Goal: Information Seeking & Learning: Learn about a topic

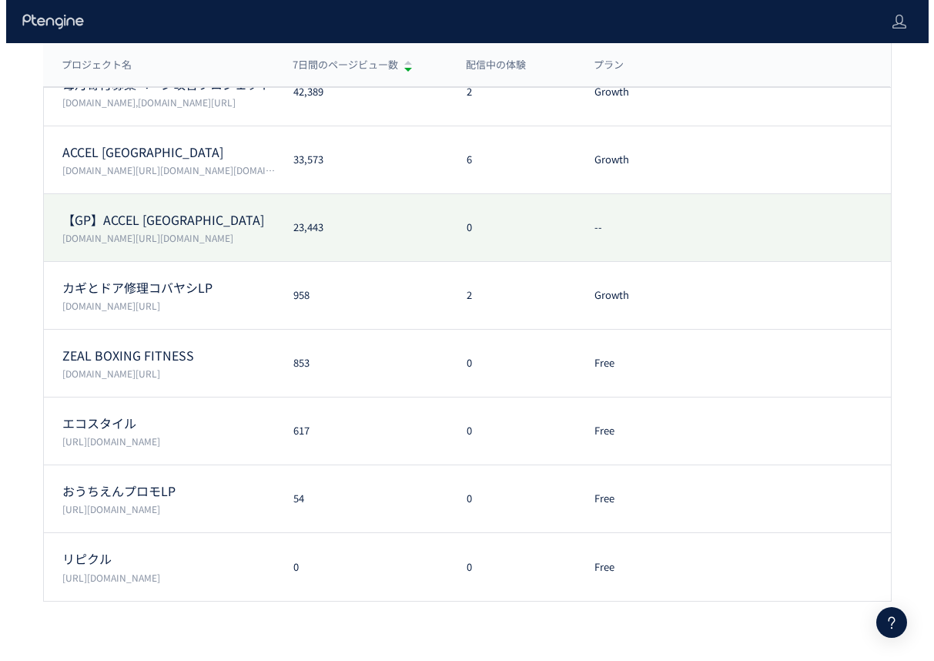
scroll to position [143, 0]
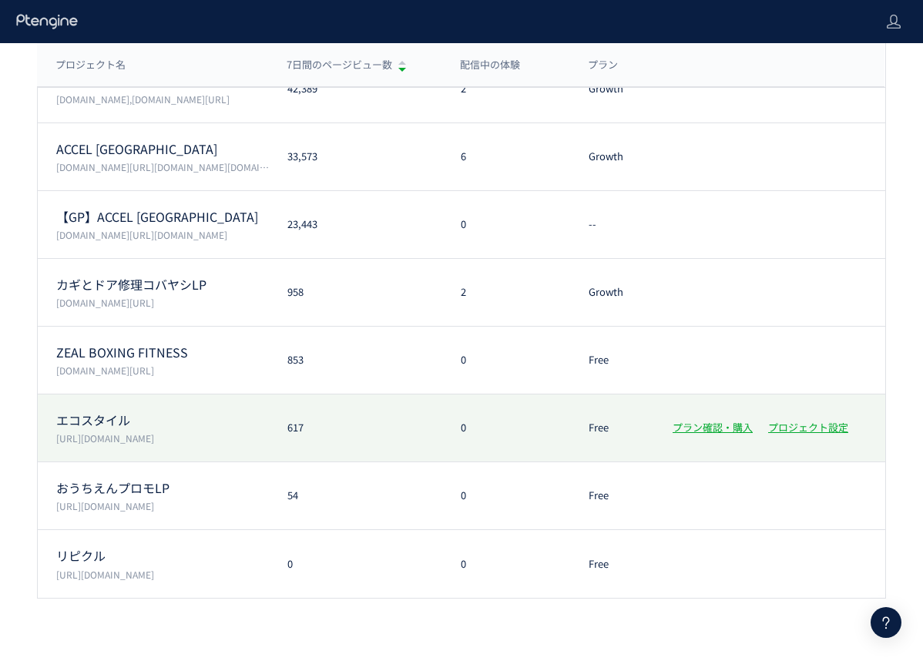
click at [366, 417] on div "エコスタイル [URL][DOMAIN_NAME] 617 0 Free プラン確認・購入 プロジェクト設定" at bounding box center [461, 428] width 847 height 68
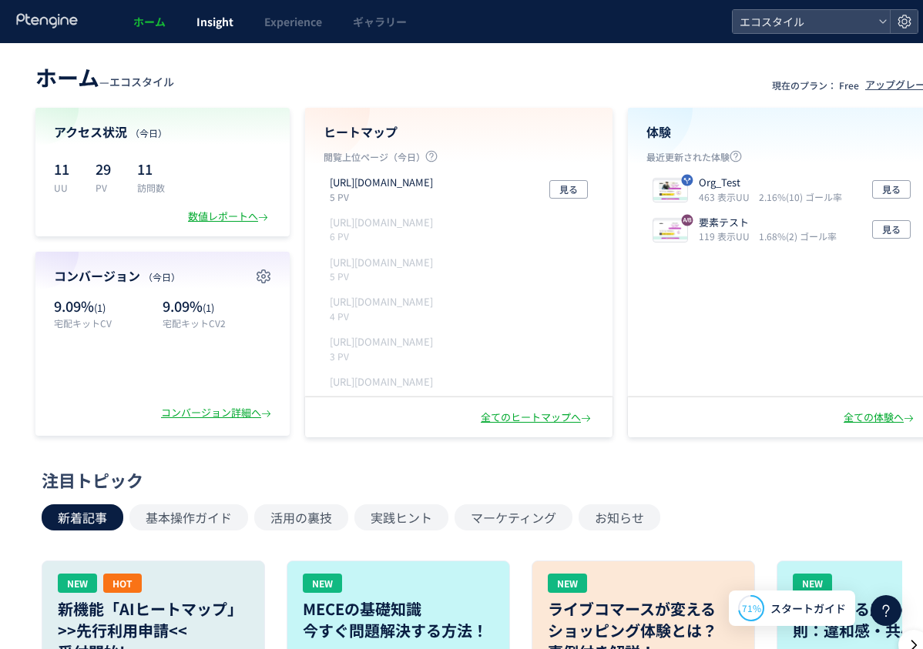
click at [208, 14] on span "Insight" at bounding box center [214, 21] width 37 height 15
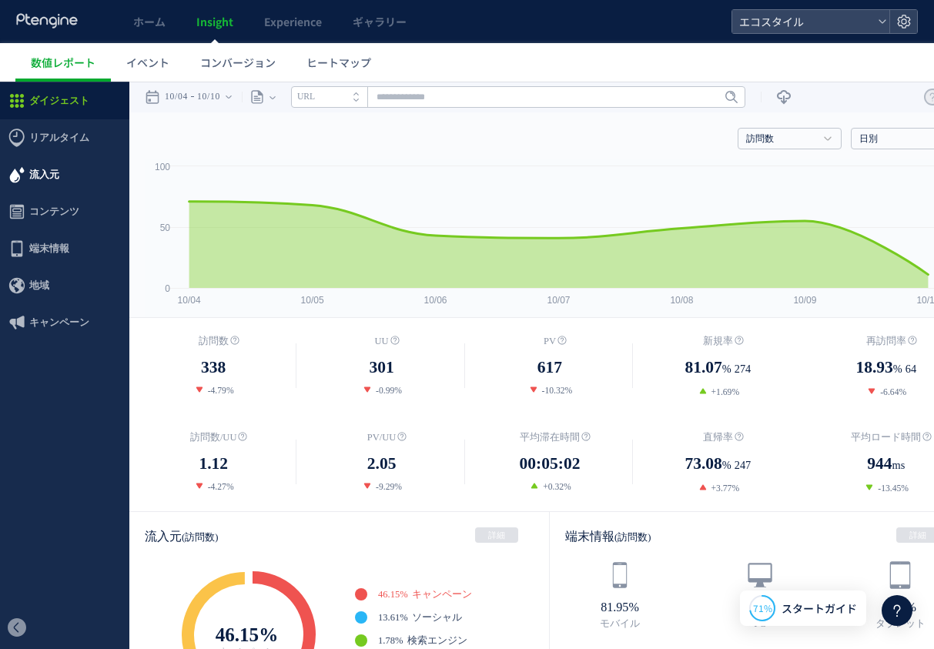
click at [42, 180] on span "流入元" at bounding box center [44, 174] width 30 height 37
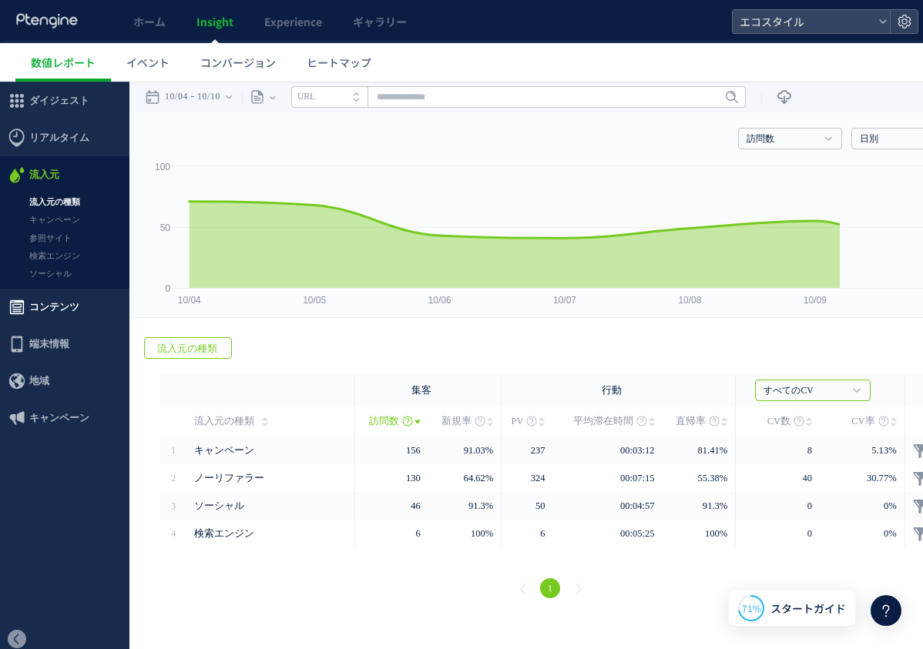
click at [45, 307] on span "コンテンツ" at bounding box center [54, 307] width 50 height 37
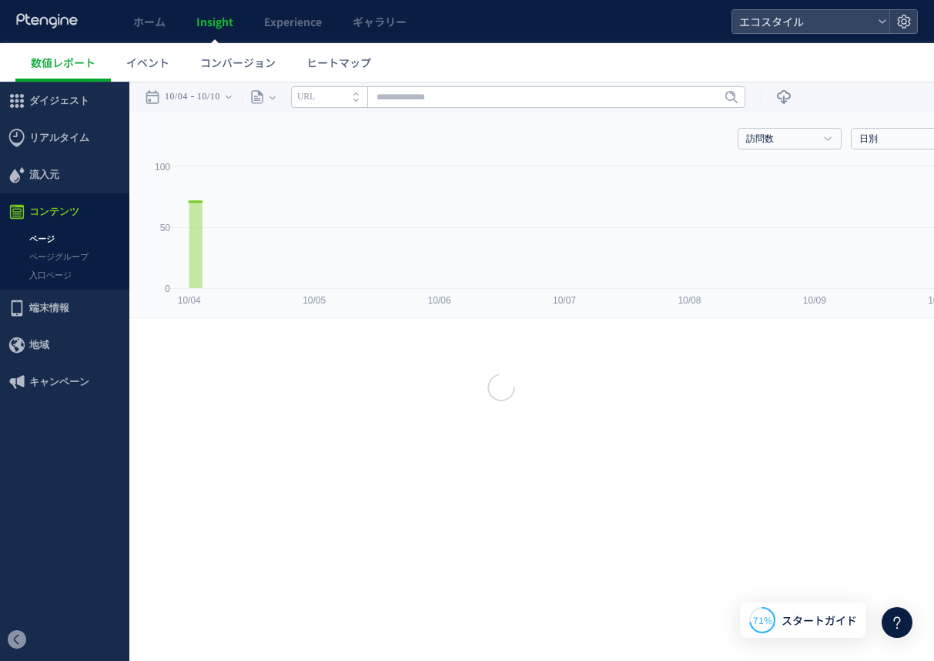
click at [41, 272] on div at bounding box center [467, 330] width 934 height 661
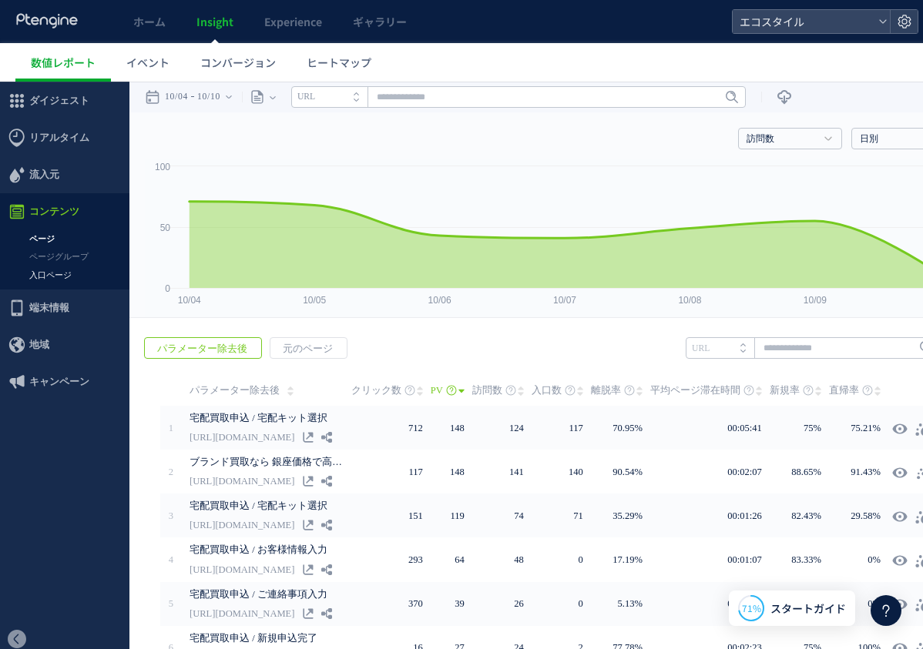
click at [49, 277] on link "入口ページ" at bounding box center [64, 276] width 129 height 18
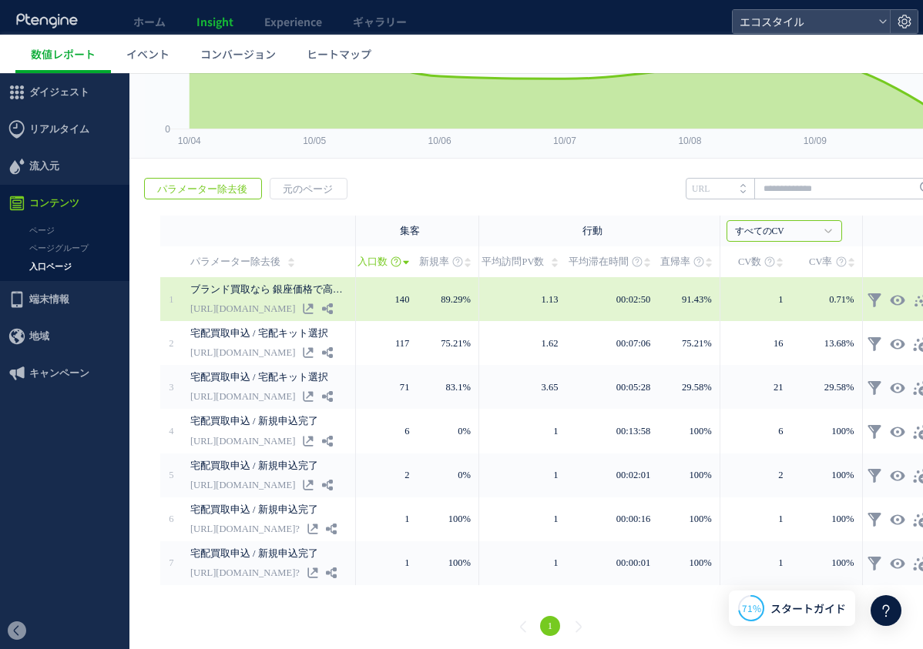
scroll to position [12, 0]
